Goal: Find specific page/section: Find specific page/section

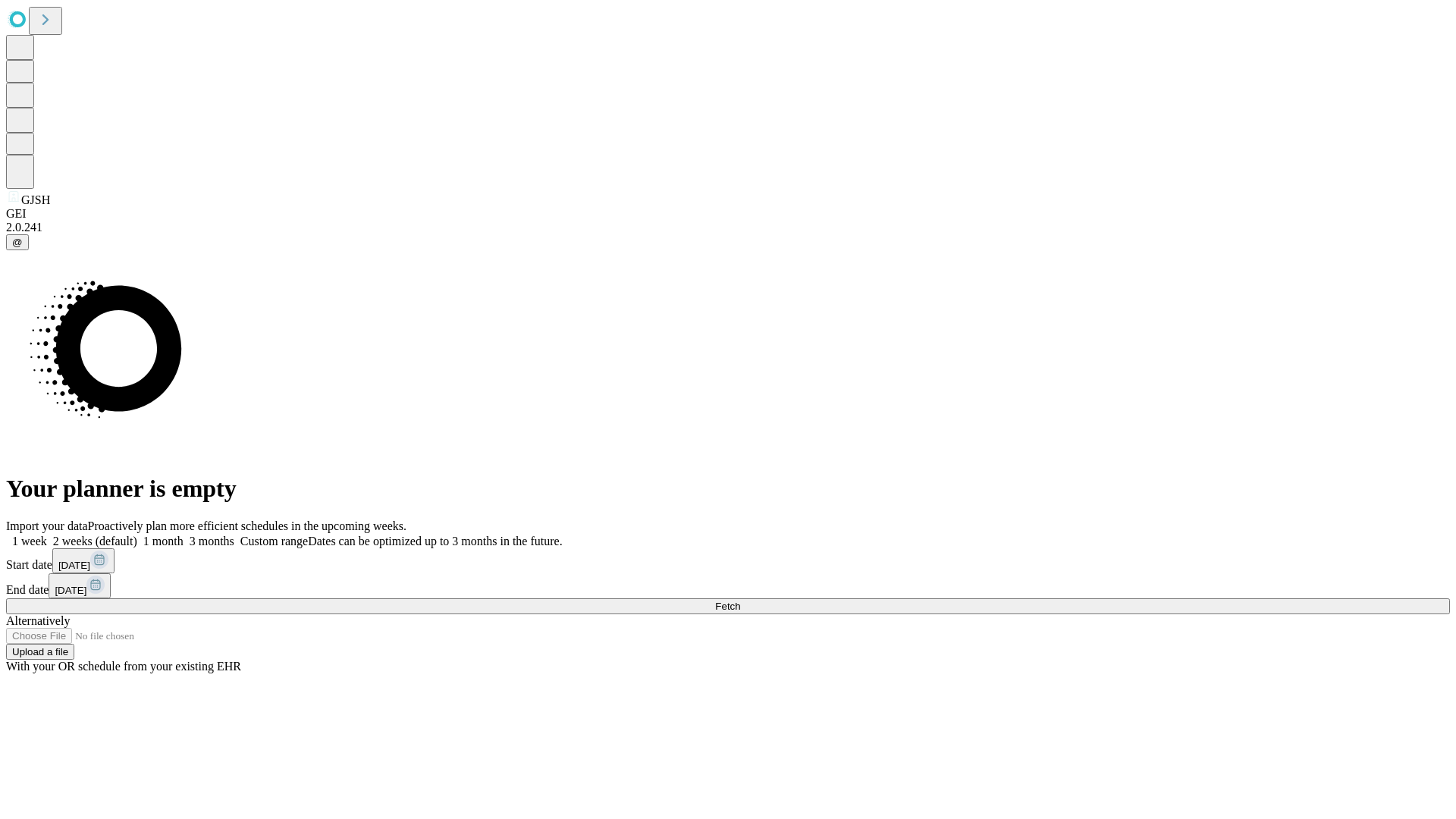
click at [740, 601] on span "Fetch" at bounding box center [728, 606] width 25 height 12
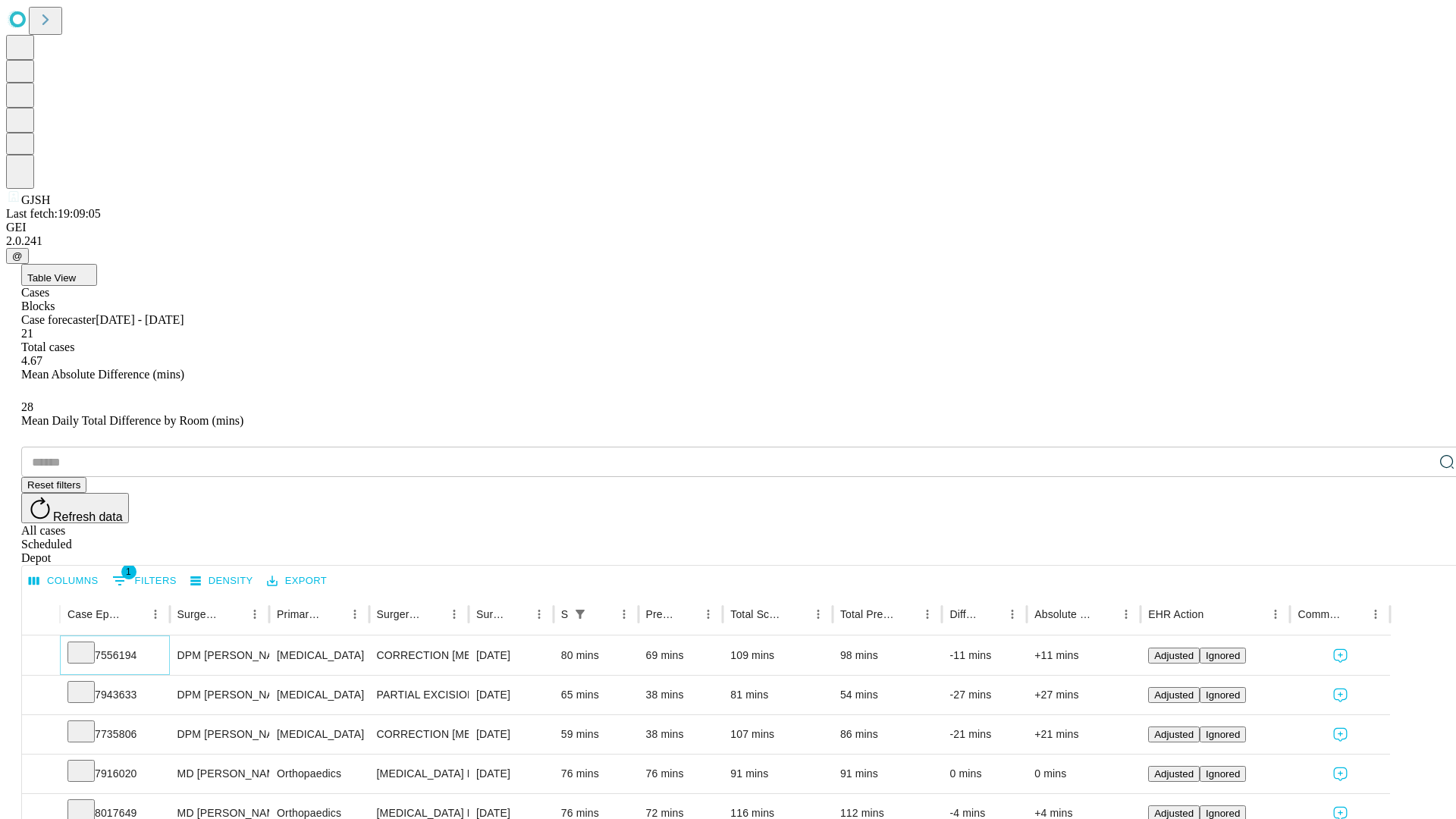
click at [89, 644] on icon at bounding box center [80, 650] width 15 height 15
